Goal: Task Accomplishment & Management: Use online tool/utility

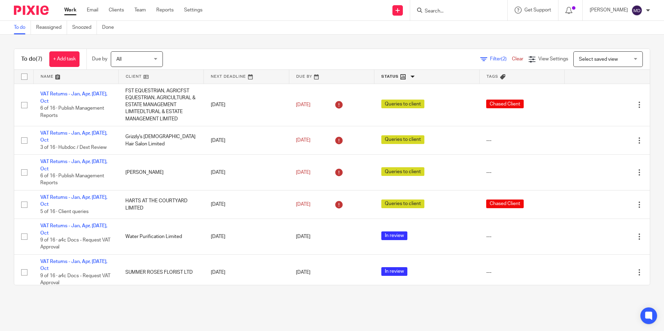
click at [424, 13] on input "Search" at bounding box center [455, 11] width 62 height 6
click at [332, 310] on main "To do Reassigned Snoozed Done To do (7) + Add task Due by All All Today Tomorro…" at bounding box center [332, 165] width 664 height 331
click at [480, 60] on icon at bounding box center [483, 59] width 7 height 7
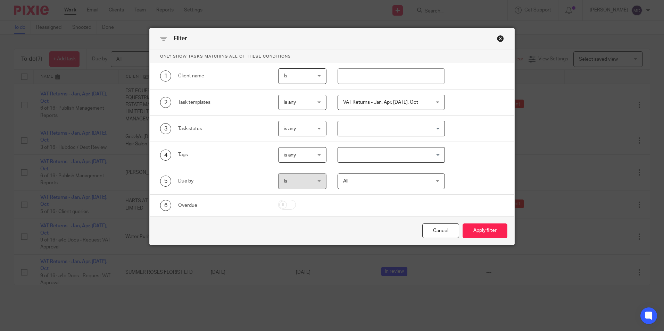
click at [405, 107] on span "VAT Returns - Jan, Apr, [DATE], Oct" at bounding box center [383, 102] width 81 height 15
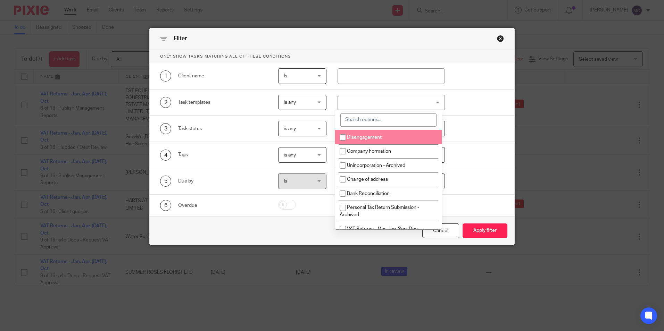
click at [457, 231] on div "Cancel Apply filter" at bounding box center [332, 230] width 365 height 29
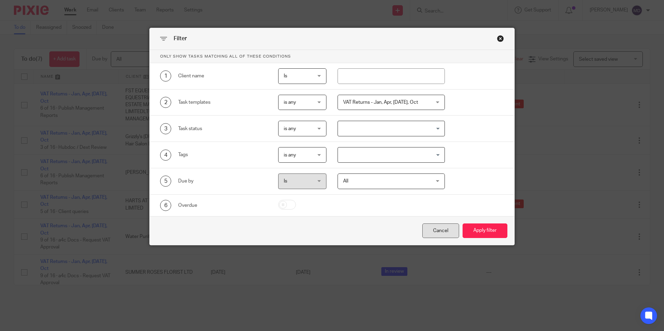
click at [441, 231] on div "Cancel" at bounding box center [440, 231] width 37 height 15
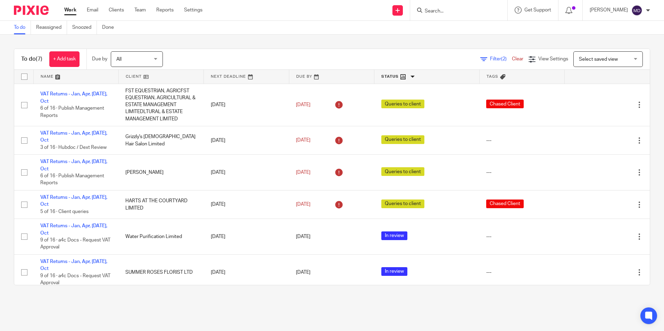
click at [508, 56] on div "Filter (2) Clear" at bounding box center [504, 59] width 48 height 7
click at [512, 58] on link "Clear" at bounding box center [517, 59] width 11 height 5
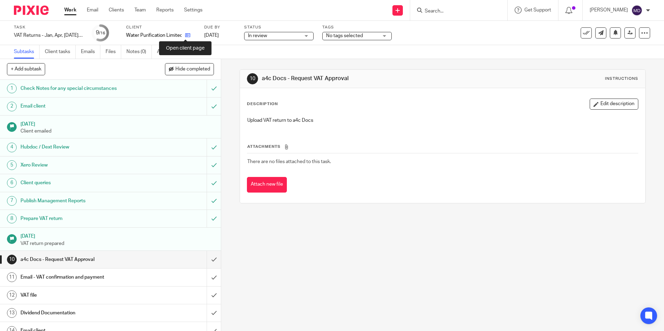
click at [187, 35] on icon at bounding box center [187, 35] width 5 height 5
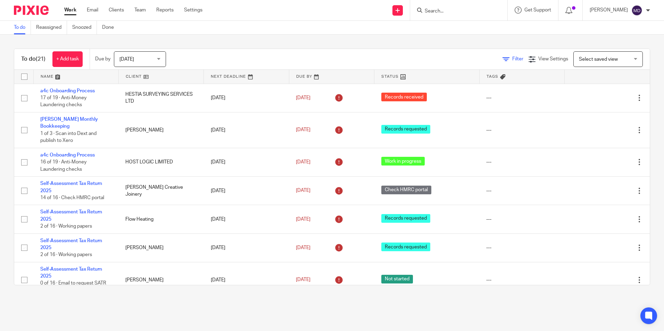
click at [502, 59] on icon at bounding box center [505, 59] width 7 height 7
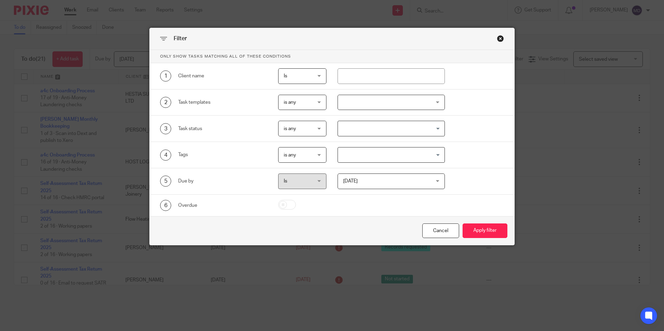
click at [352, 102] on div at bounding box center [390, 103] width 107 height 16
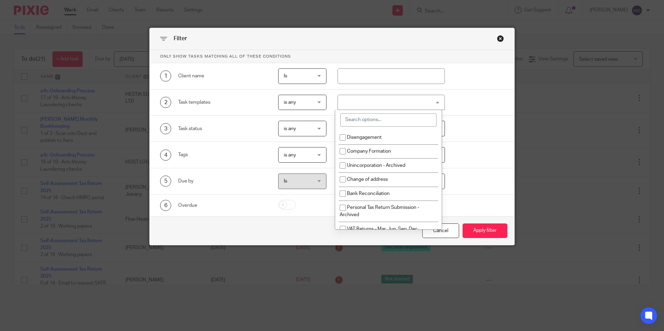
click at [367, 124] on input "search" at bounding box center [388, 120] width 96 height 13
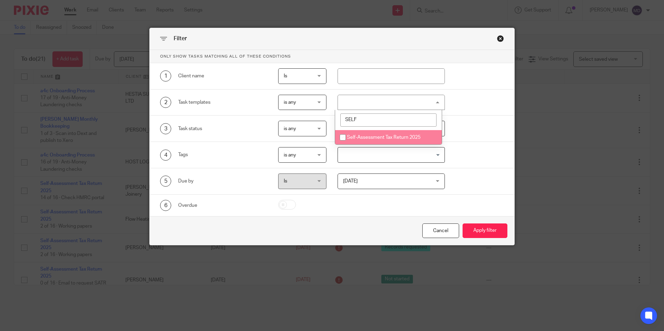
type input "SELF"
click at [395, 141] on li "Self-Assessment Tax Return 2025" at bounding box center [388, 137] width 107 height 14
checkbox input "true"
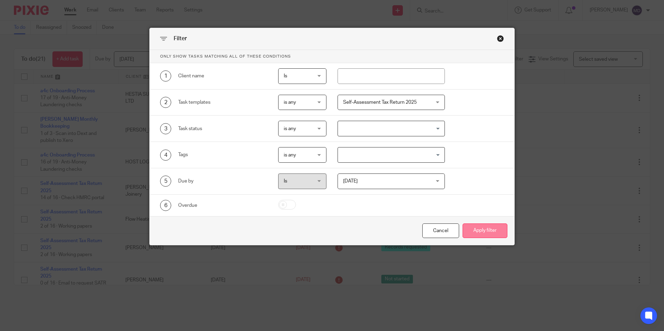
click at [472, 225] on button "Apply filter" at bounding box center [484, 231] width 45 height 15
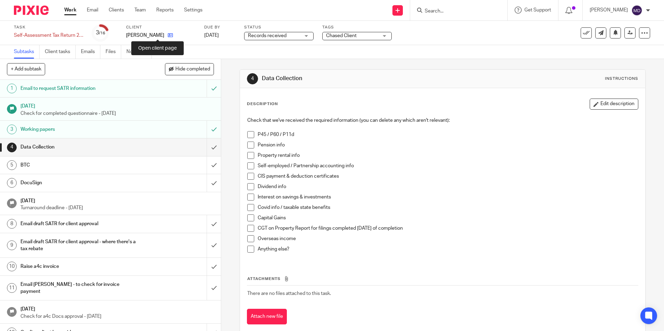
click at [168, 36] on icon at bounding box center [170, 35] width 5 height 5
click at [168, 34] on icon at bounding box center [170, 35] width 5 height 5
